Goal: Task Accomplishment & Management: Use online tool/utility

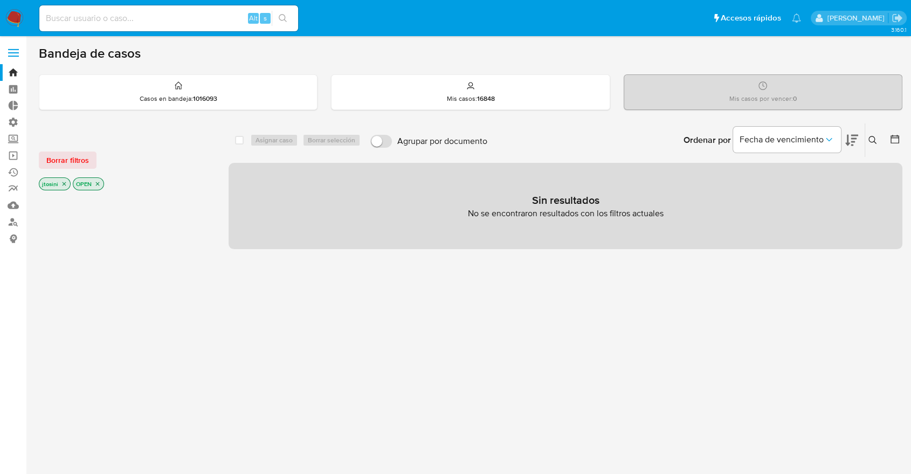
click at [99, 182] on icon "close-filter" at bounding box center [97, 184] width 6 height 6
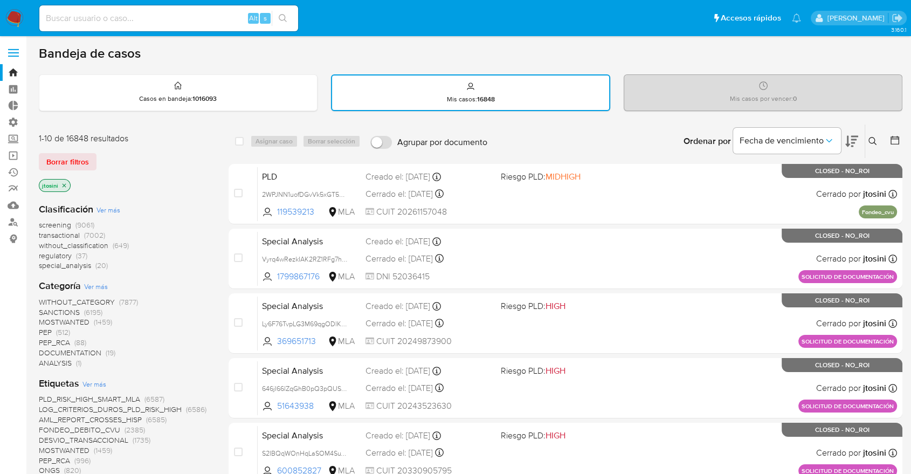
drag, startPoint x: 66, startPoint y: 187, endPoint x: 86, endPoint y: 184, distance: 19.6
click at [86, 184] on div "jtosini" at bounding box center [125, 186] width 173 height 15
click at [138, 179] on div "jtosini" at bounding box center [125, 186] width 173 height 15
click at [85, 17] on input at bounding box center [168, 18] width 259 height 14
click at [17, 77] on link "Bandeja" at bounding box center [64, 72] width 128 height 17
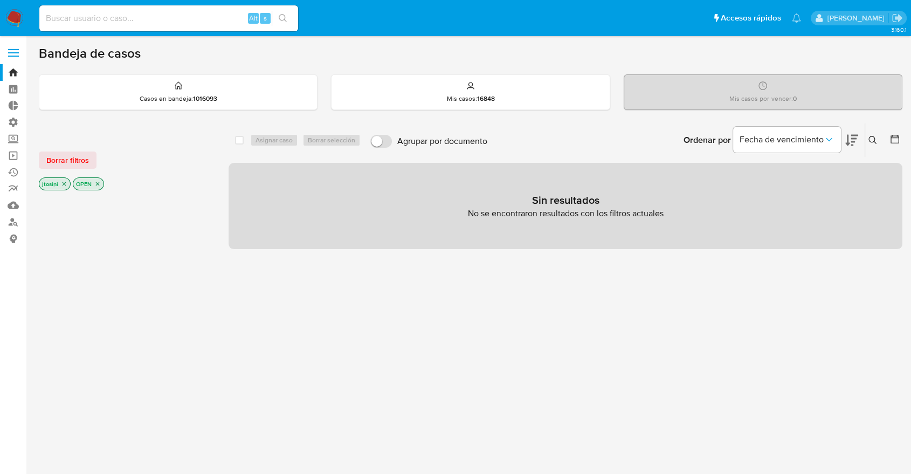
drag, startPoint x: 92, startPoint y: 185, endPoint x: 97, endPoint y: 182, distance: 5.8
click at [92, 185] on p "OPEN" at bounding box center [88, 184] width 30 height 12
click at [99, 181] on icon "close-filter" at bounding box center [97, 184] width 6 height 6
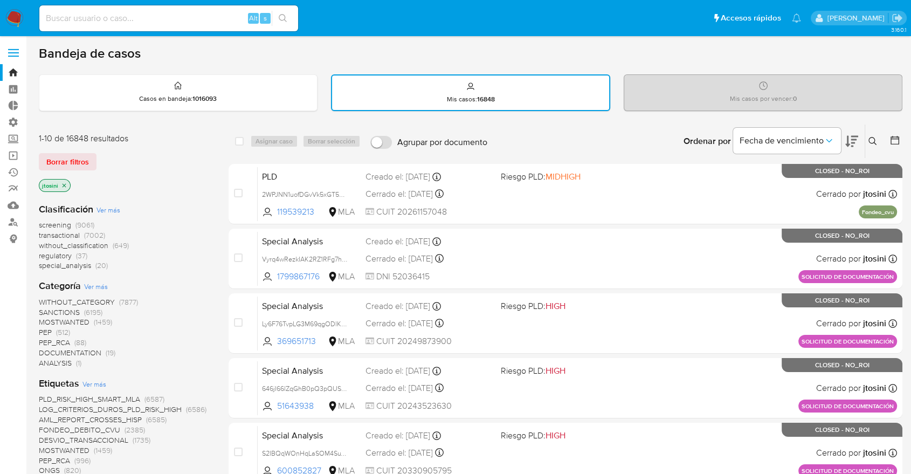
click at [65, 181] on p "jtosini" at bounding box center [54, 186] width 31 height 12
click at [65, 182] on icon "close-filter" at bounding box center [64, 185] width 6 height 6
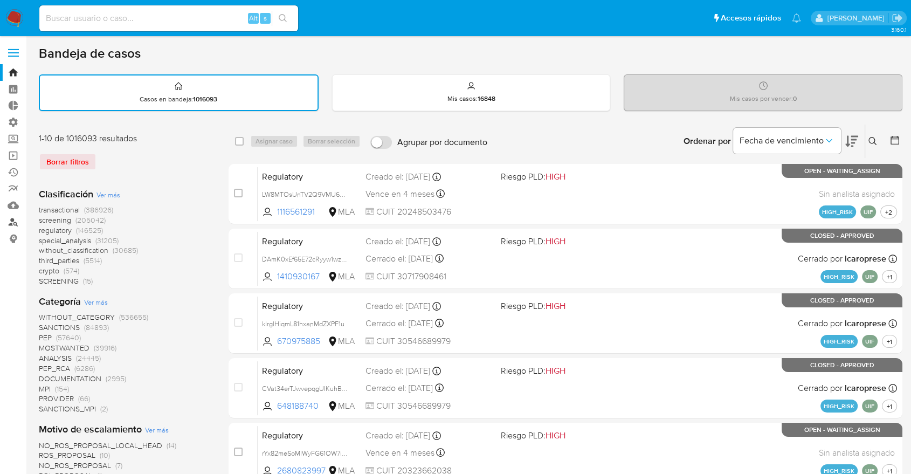
click at [13, 219] on link "Buscador de personas" at bounding box center [64, 222] width 128 height 17
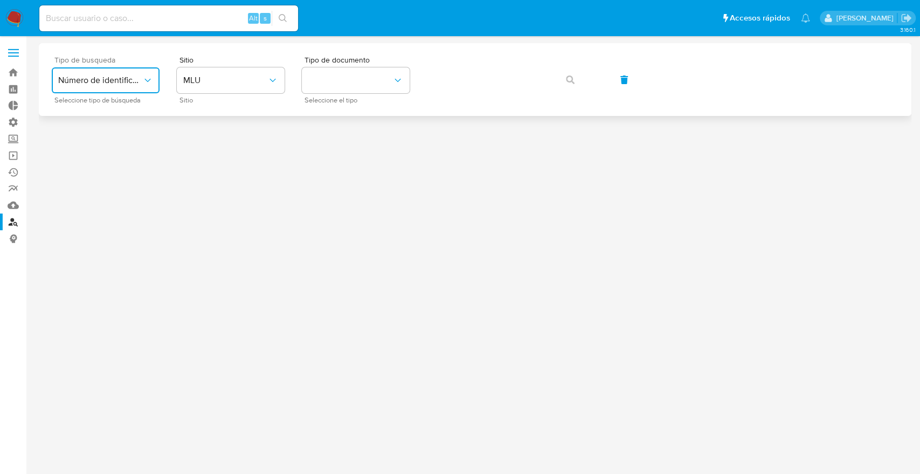
click at [148, 84] on icon "typeSearch" at bounding box center [147, 80] width 11 height 11
click at [210, 81] on span "MLU" at bounding box center [225, 80] width 84 height 11
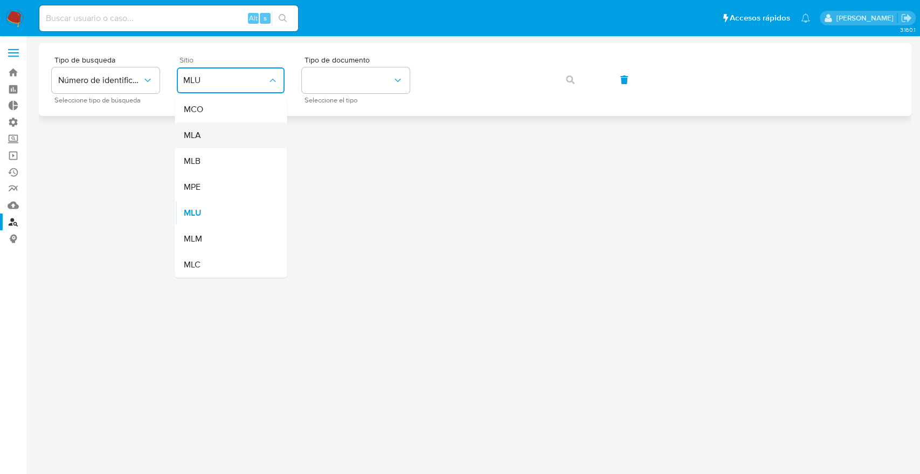
click at [213, 141] on div "MLA" at bounding box center [227, 135] width 88 height 26
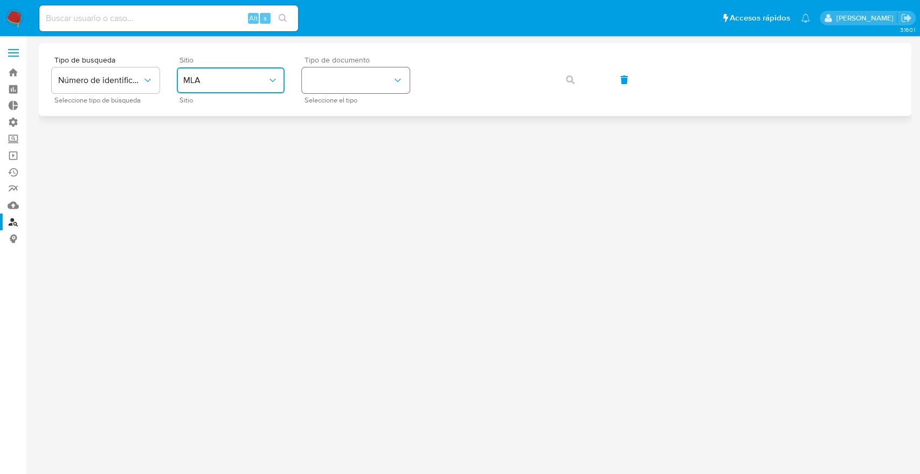
click at [328, 75] on button "identificationType" at bounding box center [356, 80] width 108 height 26
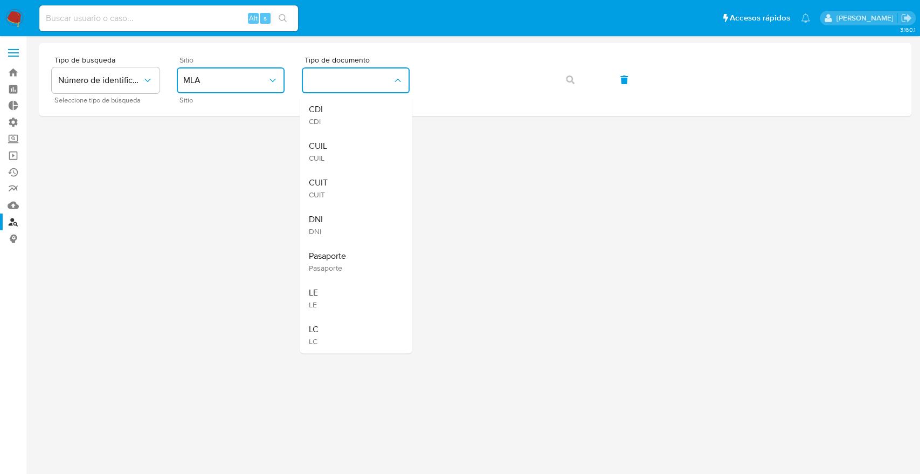
click at [346, 186] on div "CUIT CUIT" at bounding box center [352, 188] width 88 height 37
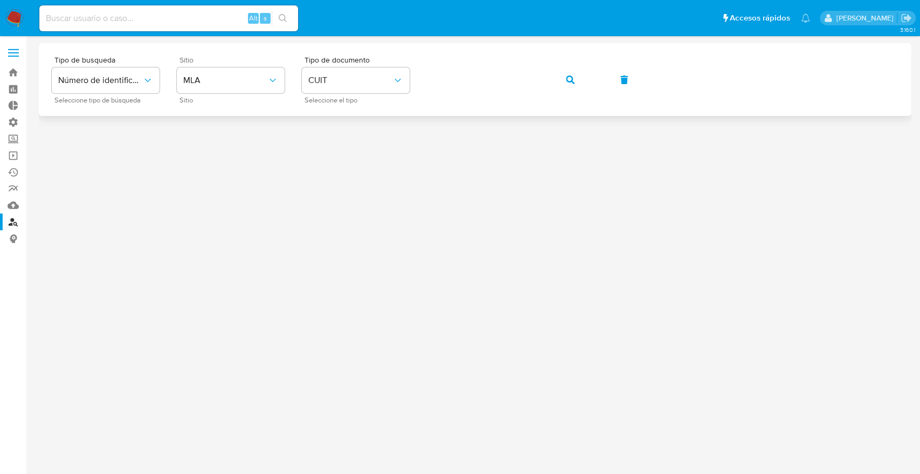
click at [551, 85] on div "Tipo de busqueda Número de identificación Seleccione tipo de búsqueda Sitio MLA…" at bounding box center [475, 79] width 847 height 47
click at [559, 80] on button "button" at bounding box center [570, 80] width 37 height 26
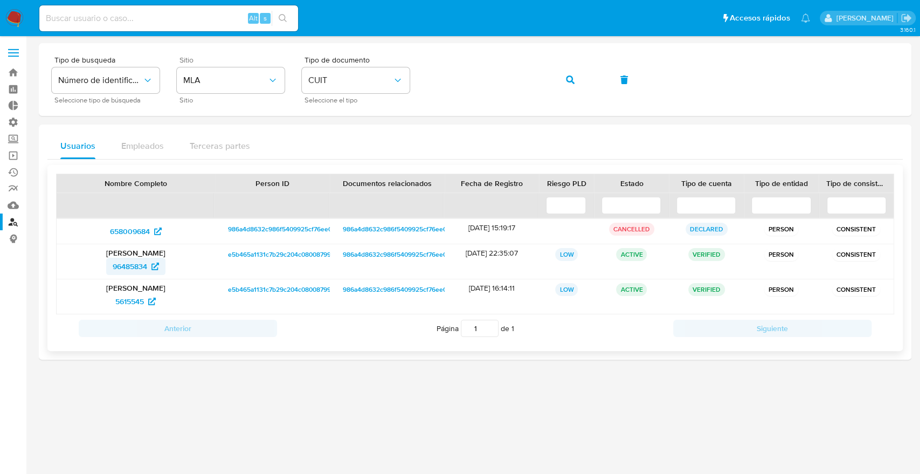
click at [129, 266] on span "96485834" at bounding box center [130, 266] width 35 height 17
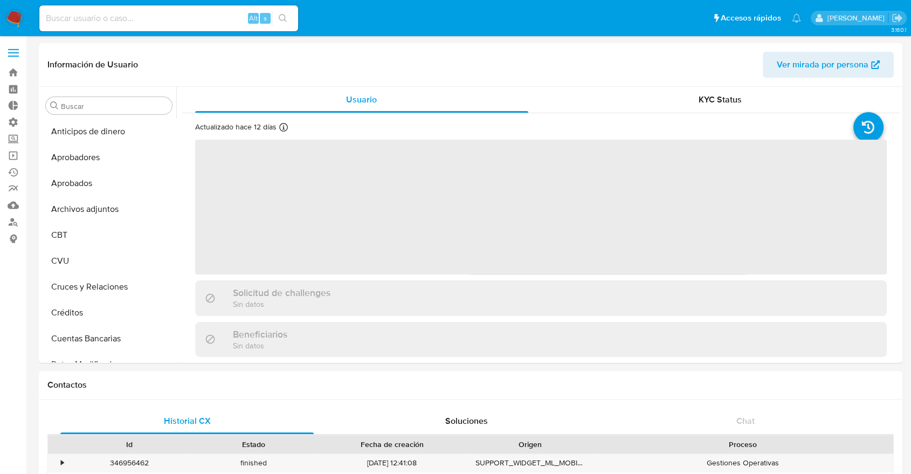
scroll to position [559, 0]
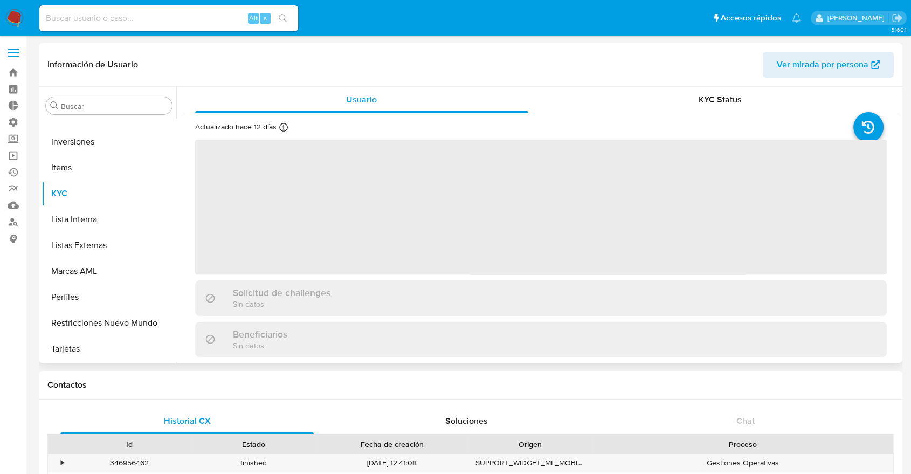
select select "10"
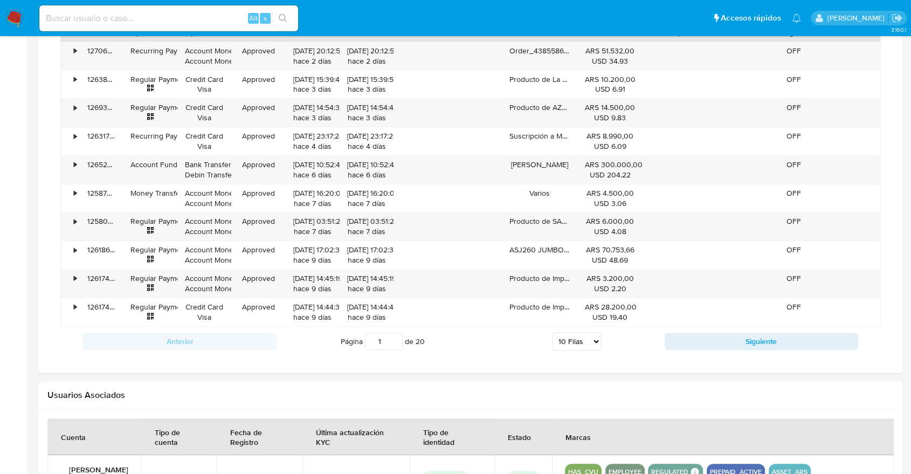
scroll to position [633, 0]
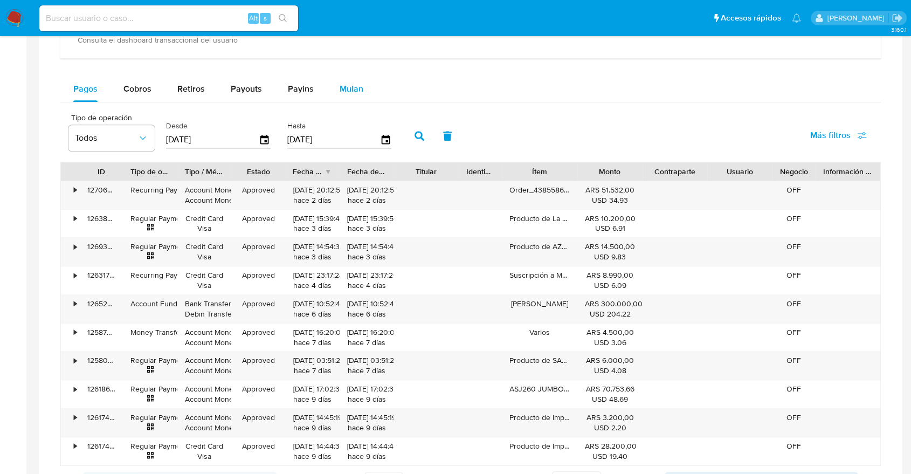
click at [355, 88] on span "Mulan" at bounding box center [352, 88] width 24 height 12
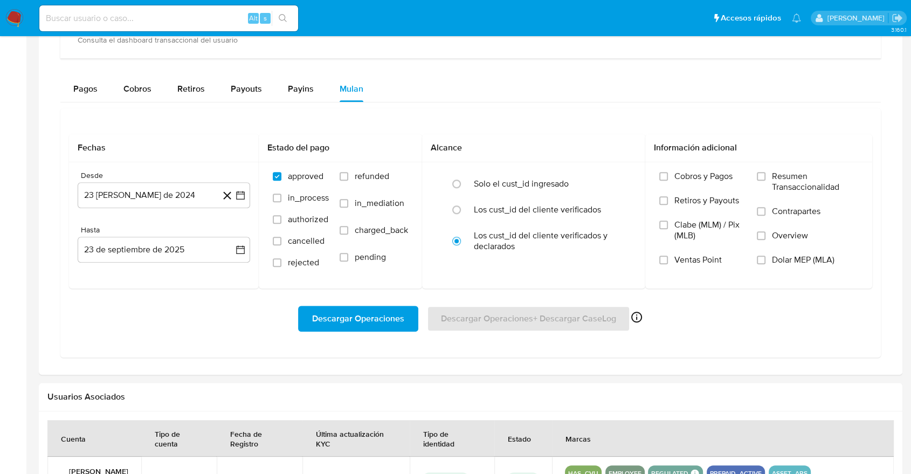
click at [532, 328] on div "Descargar Operaciones Descargar Operaciones + Descargar CaseLog Habilitado solo…" at bounding box center [470, 319] width 803 height 26
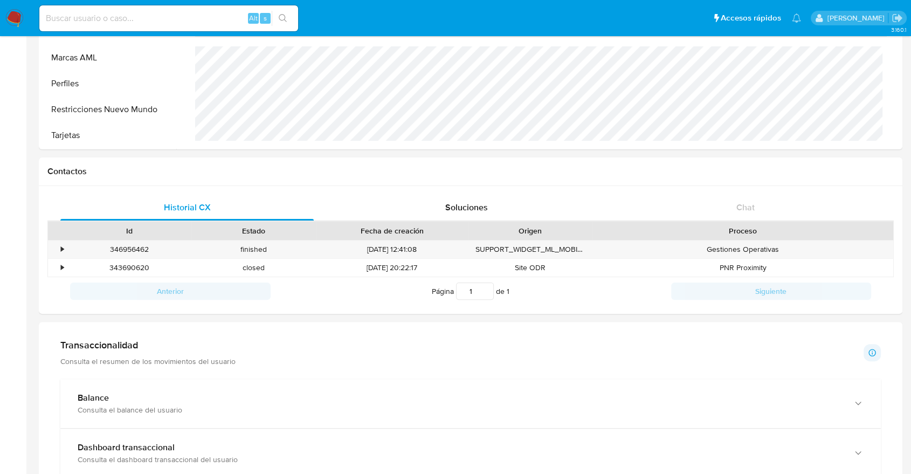
scroll to position [0, 0]
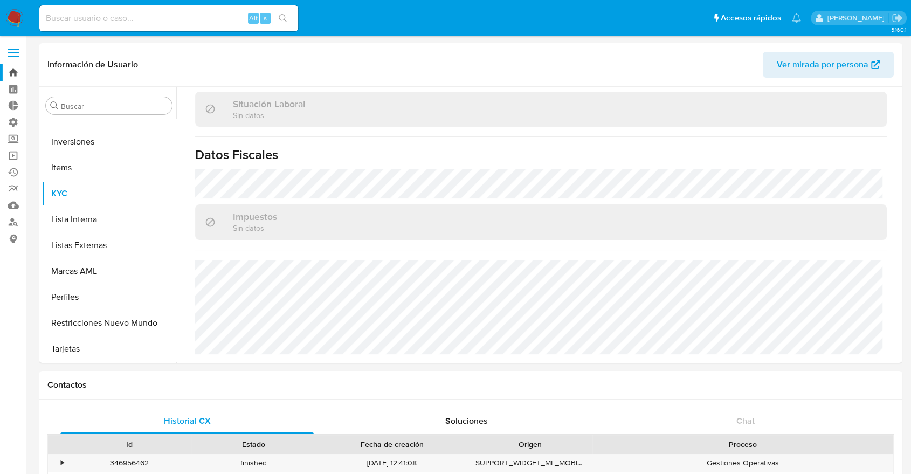
click at [16, 80] on link "Bandeja" at bounding box center [64, 72] width 128 height 17
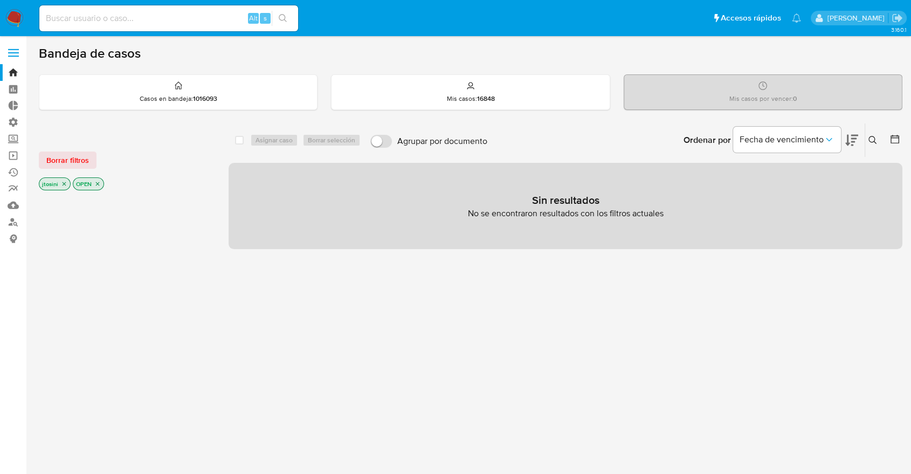
click at [62, 181] on icon "close-filter" at bounding box center [64, 184] width 6 height 6
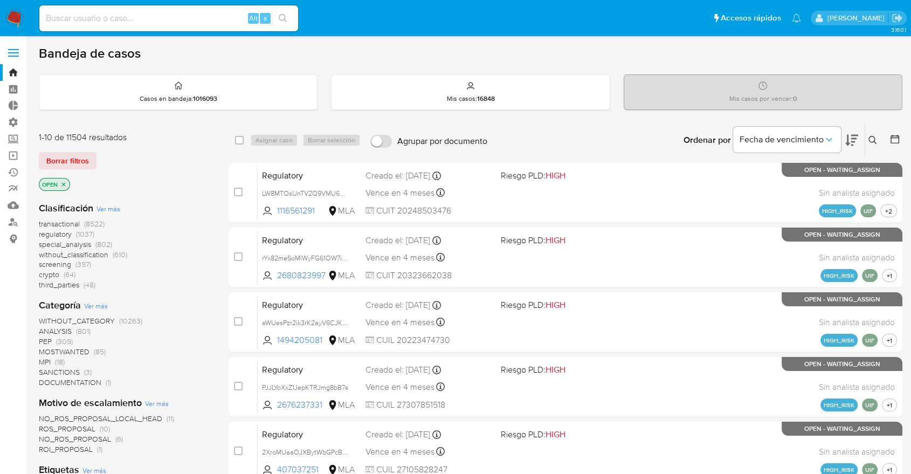
click at [62, 219] on span "transactional" at bounding box center [59, 223] width 41 height 11
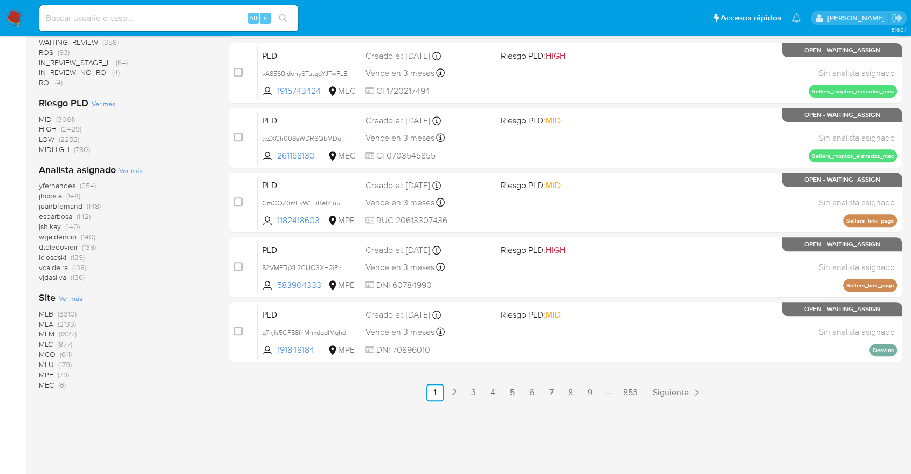
scroll to position [456, 0]
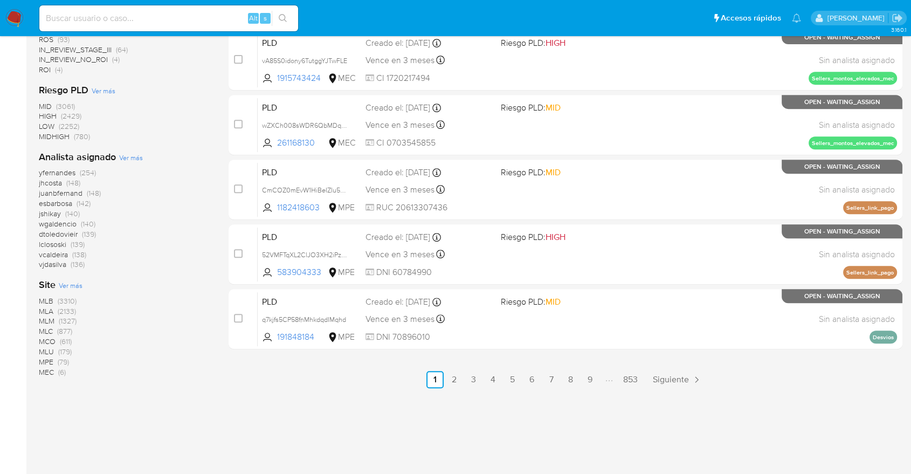
click at [50, 311] on span "MLA" at bounding box center [46, 311] width 15 height 11
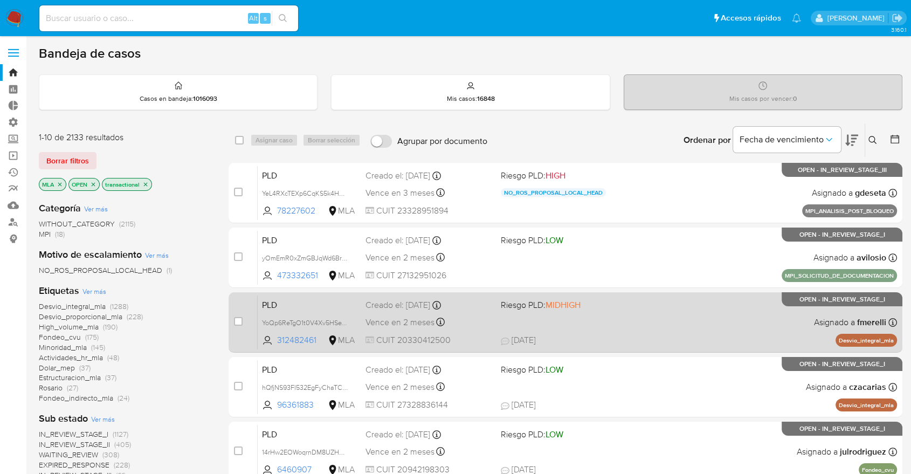
click at [604, 319] on div "PLD YoQp6ReTgO1t0V4Xv5HSeYRx 312482461 MLA Riesgo PLD: MIDHIGH Creado el: 12/09…" at bounding box center [577, 322] width 639 height 54
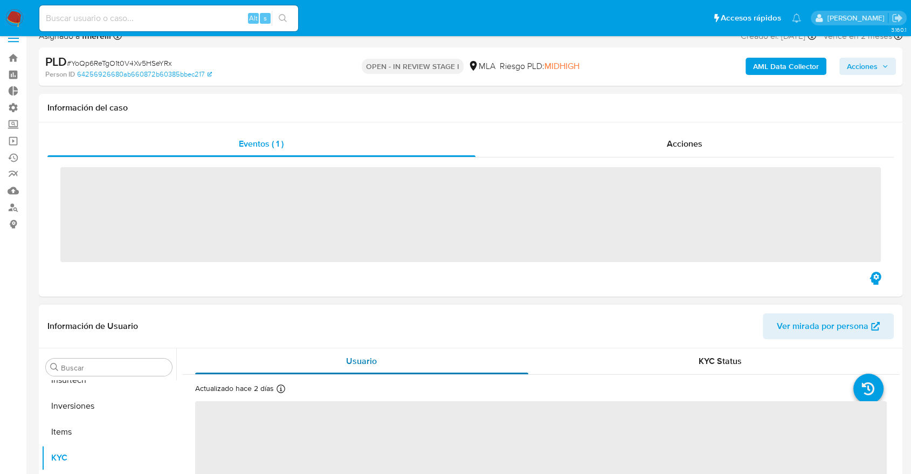
scroll to position [559, 0]
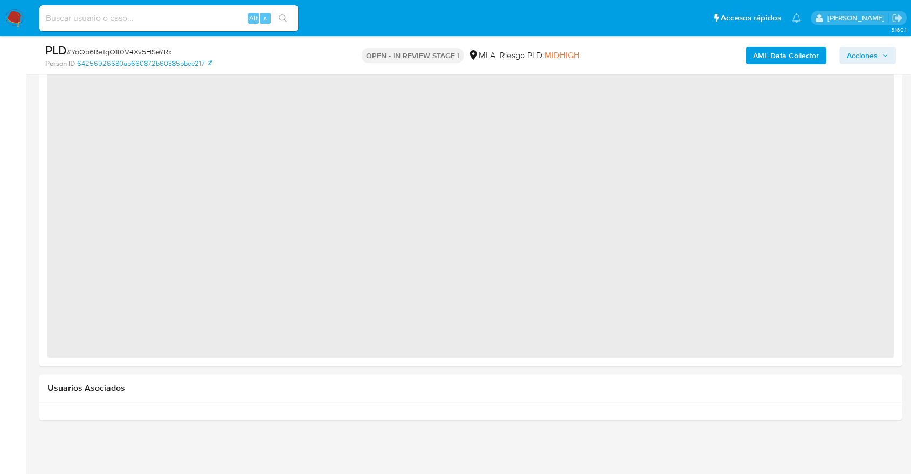
select select "10"
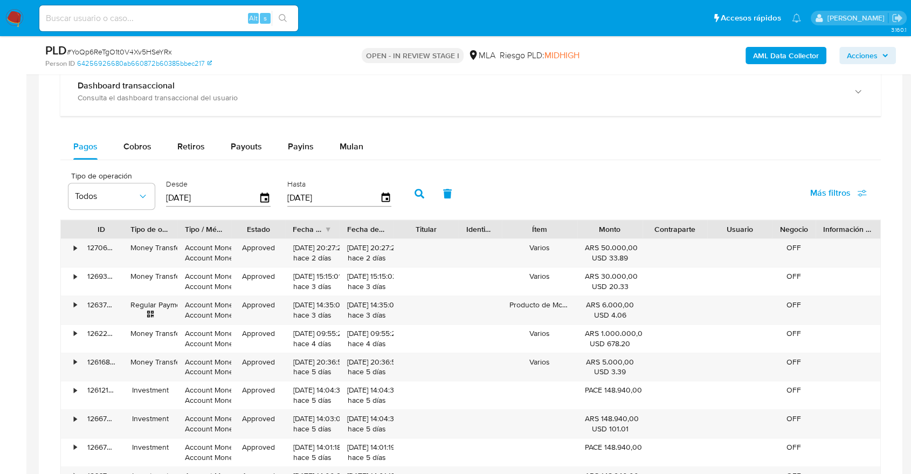
scroll to position [629, 0]
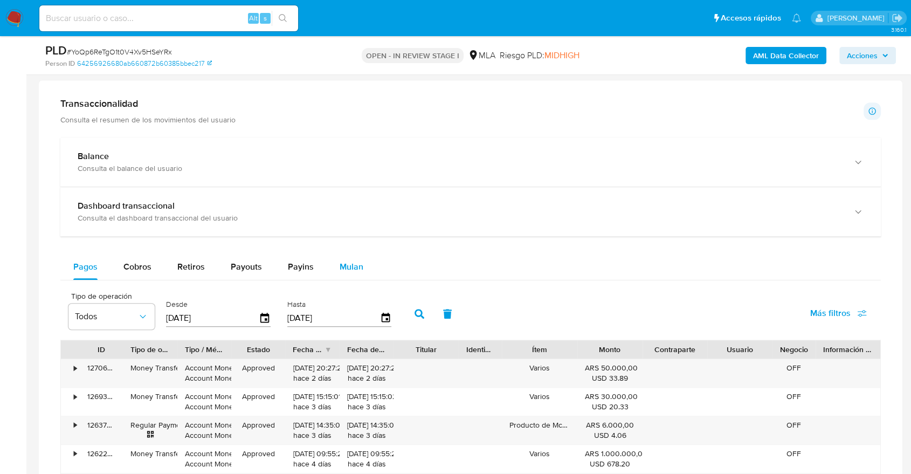
click at [369, 267] on button "Mulan" at bounding box center [352, 267] width 50 height 26
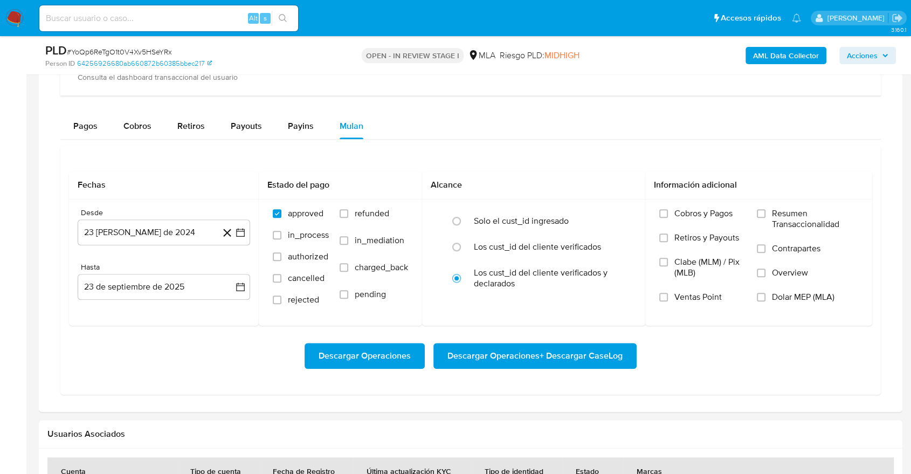
scroll to position [911, 0]
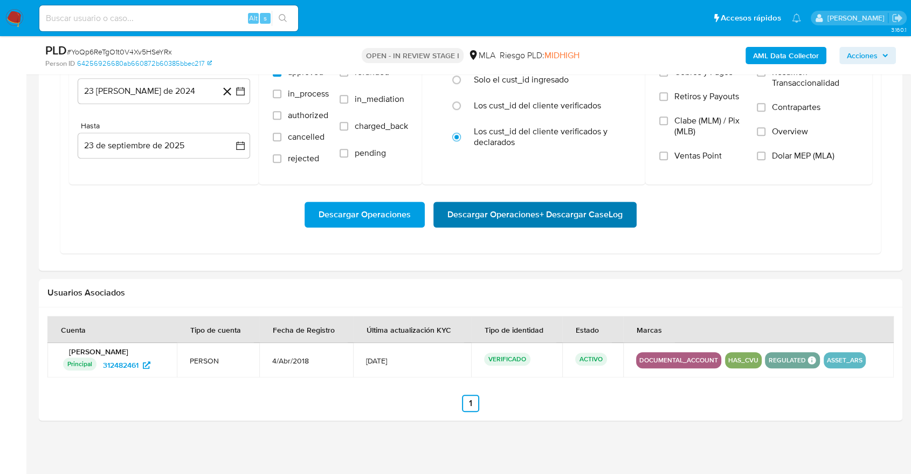
click at [508, 209] on span "Descargar Operaciones + Descargar CaseLog" at bounding box center [535, 215] width 175 height 24
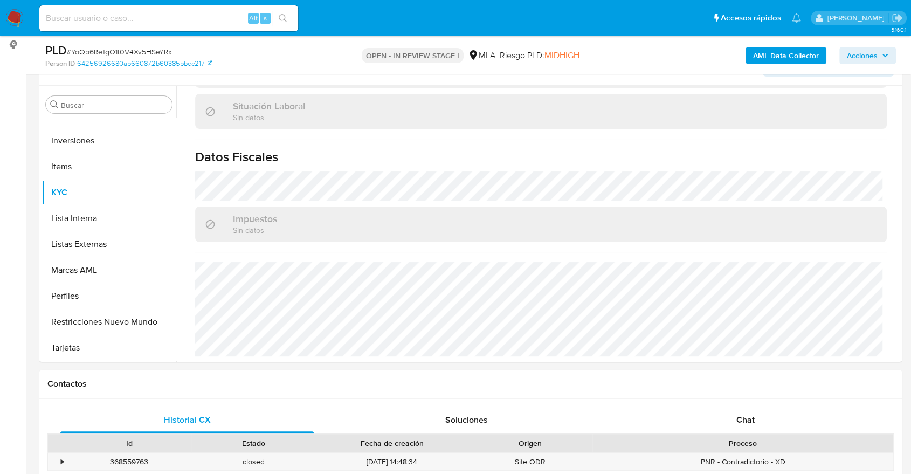
scroll to position [0, 0]
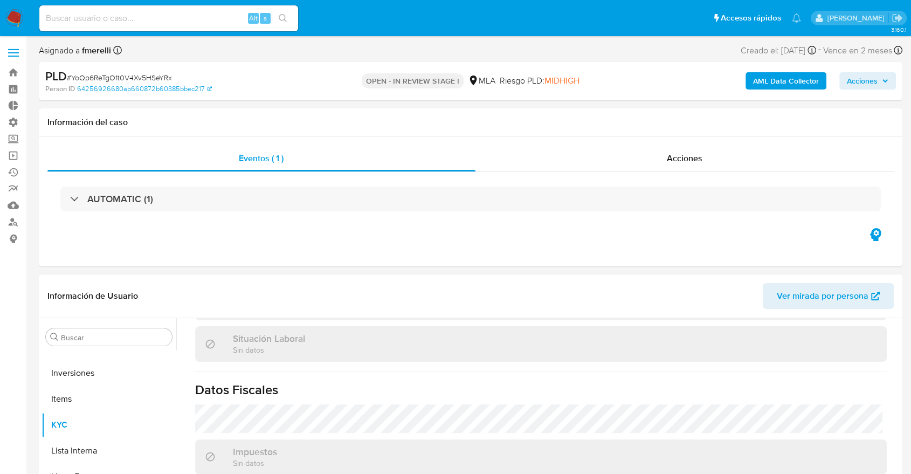
click at [108, 324] on div "Buscar Anticipos de dinero Aprobadores Aprobados Archivos adjuntos CBT CVU Cruc…" at bounding box center [109, 457] width 135 height 274
click at [800, 78] on b "AML Data Collector" at bounding box center [786, 80] width 66 height 17
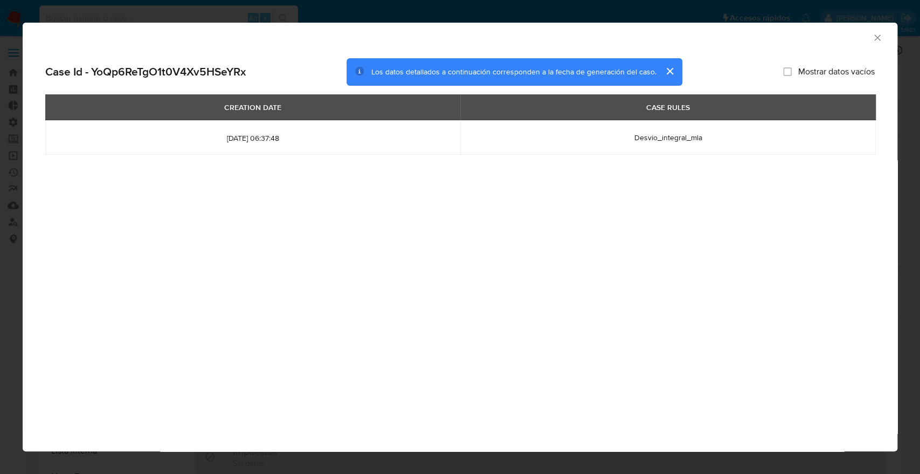
click at [668, 69] on button "cerrar" at bounding box center [670, 71] width 26 height 26
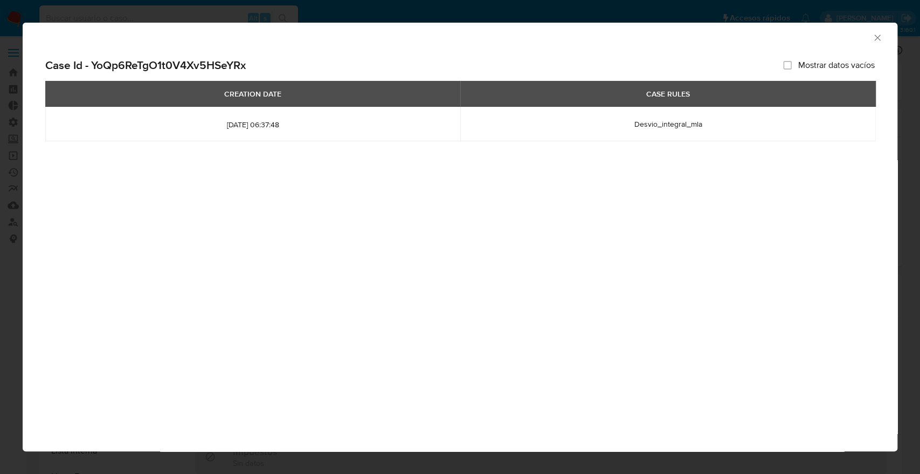
click at [672, 128] on span "Desvio_integral_mla" at bounding box center [668, 124] width 68 height 11
click at [281, 126] on span "2025-09-12 06:37:48" at bounding box center [252, 125] width 389 height 10
click at [221, 54] on div "Case Id - YoQp6ReTgO1t0V4Xv5HSeYRx Mostrar datos vacíos CREATION DATE CASE RULE…" at bounding box center [460, 111] width 875 height 123
click at [668, 82] on th "CASE RULES" at bounding box center [667, 94] width 415 height 26
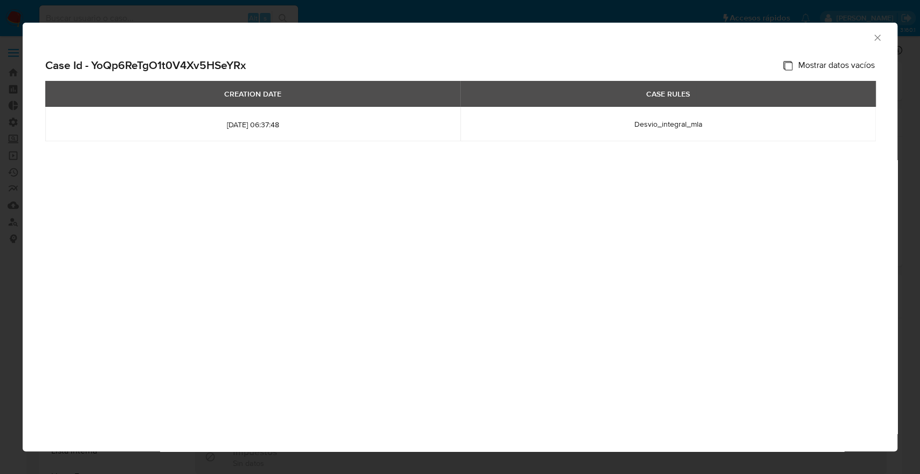
click at [789, 64] on input "Mostrar datos vacíos" at bounding box center [787, 65] width 9 height 9
checkbox input "false"
click at [872, 38] on icon "Cerrar ventana" at bounding box center [877, 37] width 11 height 11
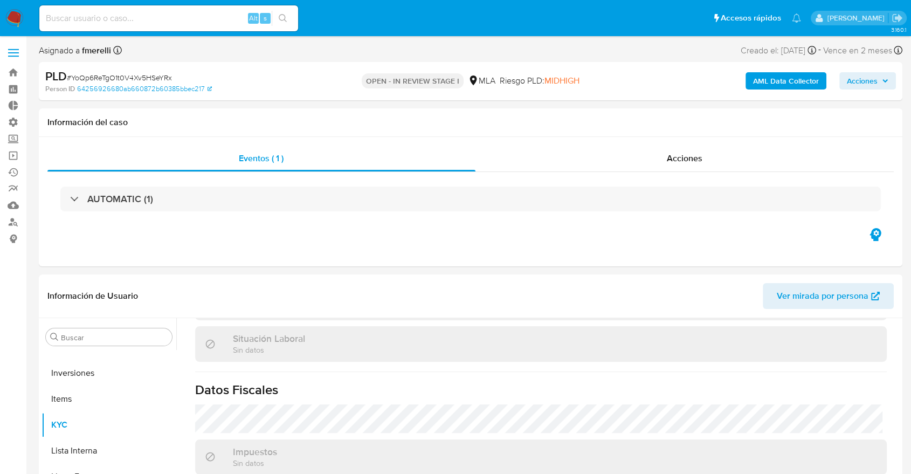
click at [862, 72] on span "Acciones" at bounding box center [862, 80] width 31 height 17
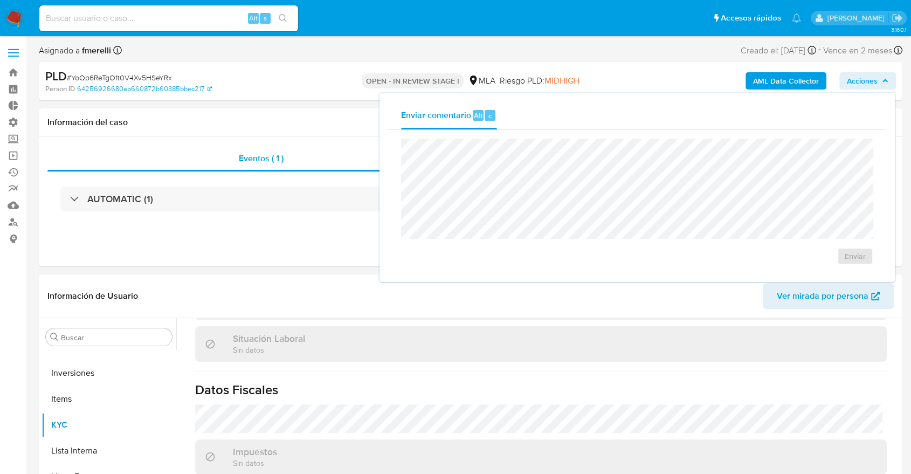
click at [804, 74] on b "AML Data Collector" at bounding box center [786, 80] width 66 height 17
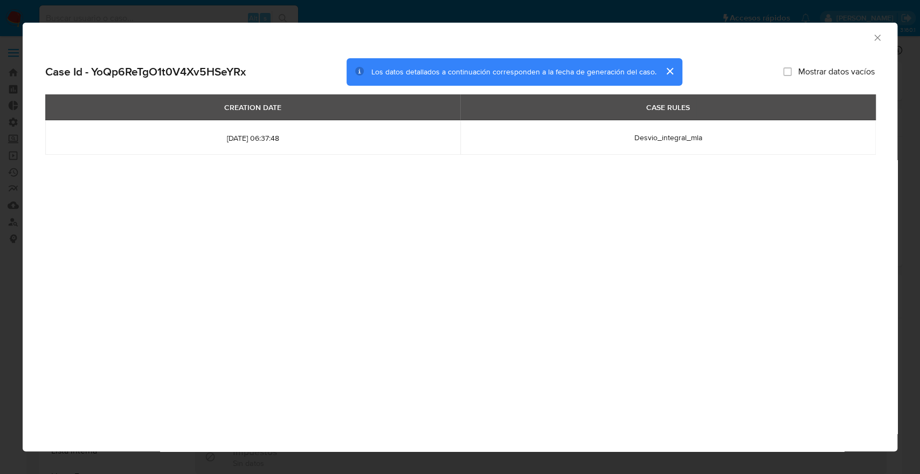
click at [630, 340] on div "AML Data Collector Case Id - YoQp6ReTgO1t0V4Xv5HSeYRx Los datos detallados a co…" at bounding box center [460, 237] width 875 height 429
click at [233, 157] on div "CREATION DATE CASE RULES 2025-09-12 06:37:48 Desvio_integral_mla" at bounding box center [460, 128] width 830 height 68
click at [870, 38] on div "AML Data Collector" at bounding box center [451, 36] width 842 height 12
click at [866, 38] on div "AML Data Collector" at bounding box center [451, 36] width 842 height 12
click at [876, 38] on icon "Cerrar ventana" at bounding box center [877, 37] width 11 height 11
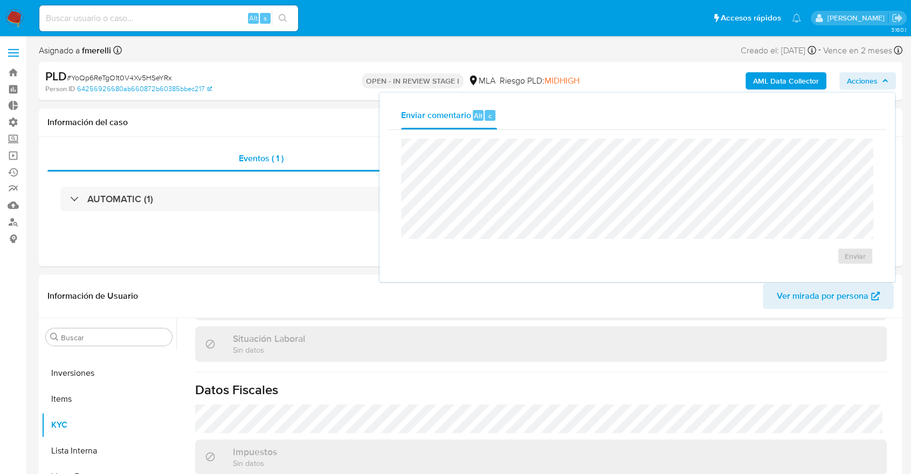
click at [870, 61] on div "Asignado a fmerelli Asignado el: 17/09/2025 10:32:33 Creado el: 12/09/2025 Crea…" at bounding box center [471, 52] width 864 height 19
click at [751, 50] on div "Creado el: 12/09/2025 03:37:47" at bounding box center [737, 50] width 88 height 11
click at [595, 31] on ul "Pausado Ver notificaciones Alt s Accesos rápidos Presiona las siguientes teclas…" at bounding box center [420, 17] width 773 height 27
click at [354, 160] on div "Eventos ( 1 )" at bounding box center [261, 159] width 428 height 26
click at [849, 255] on div "Enviar" at bounding box center [637, 202] width 472 height 126
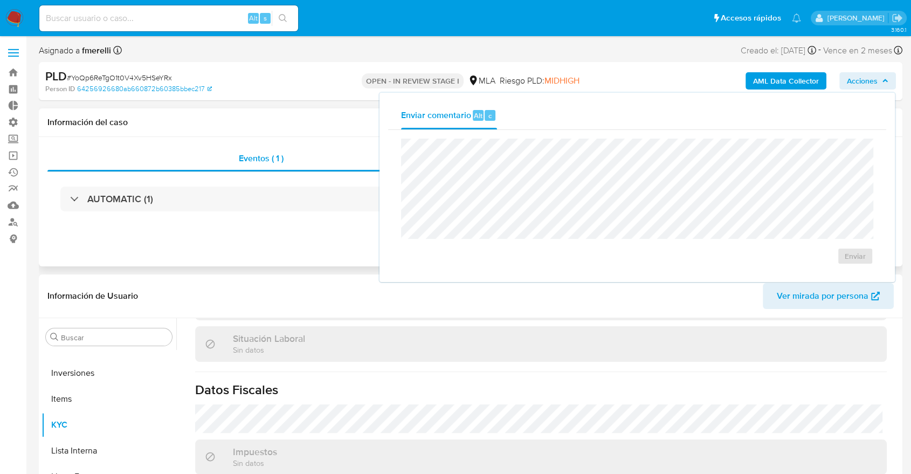
click at [266, 253] on div "Eventos ( 1 ) Acciones AUTOMATIC (1)" at bounding box center [471, 201] width 864 height 129
